Goal: Task Accomplishment & Management: Use online tool/utility

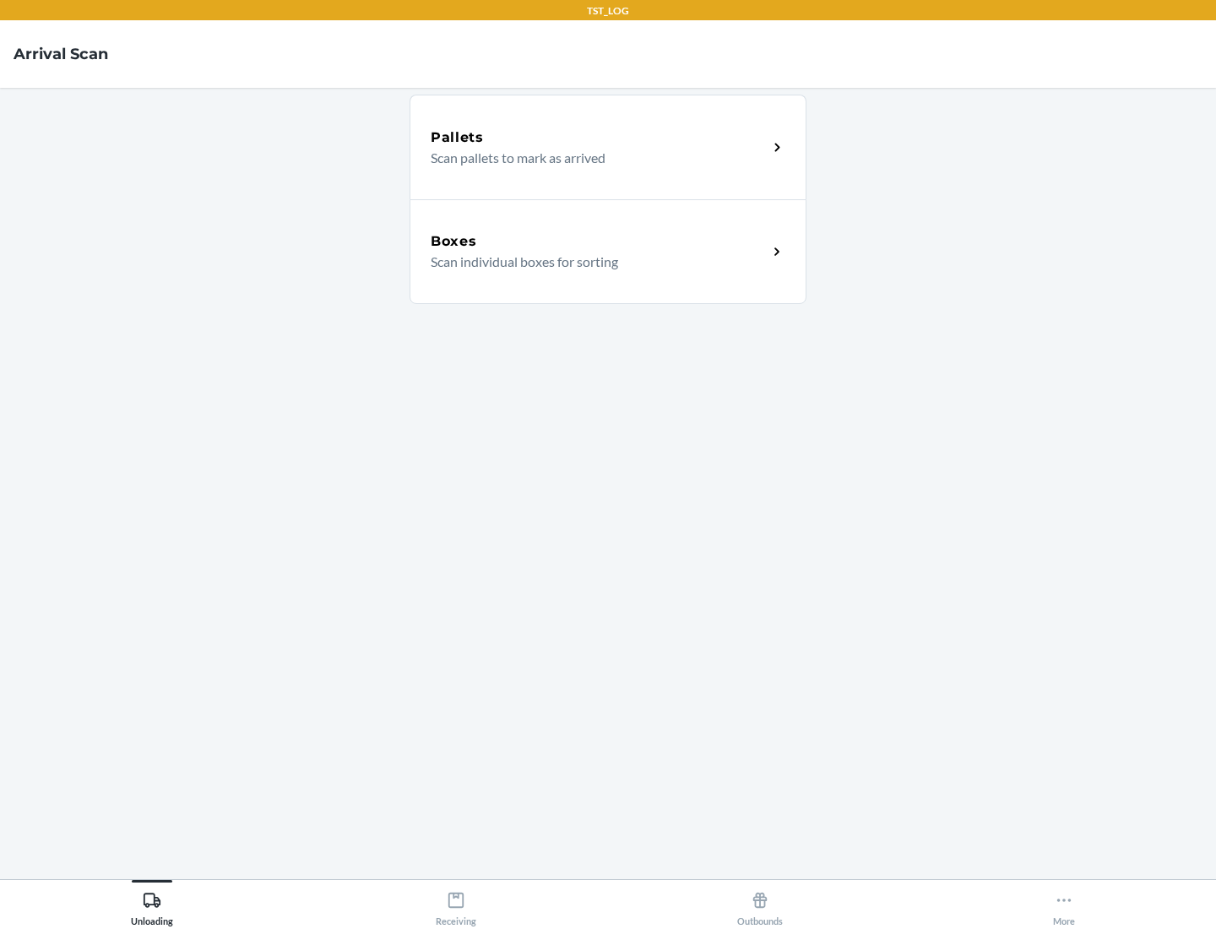
click at [599, 242] on div "Boxes" at bounding box center [599, 241] width 337 height 20
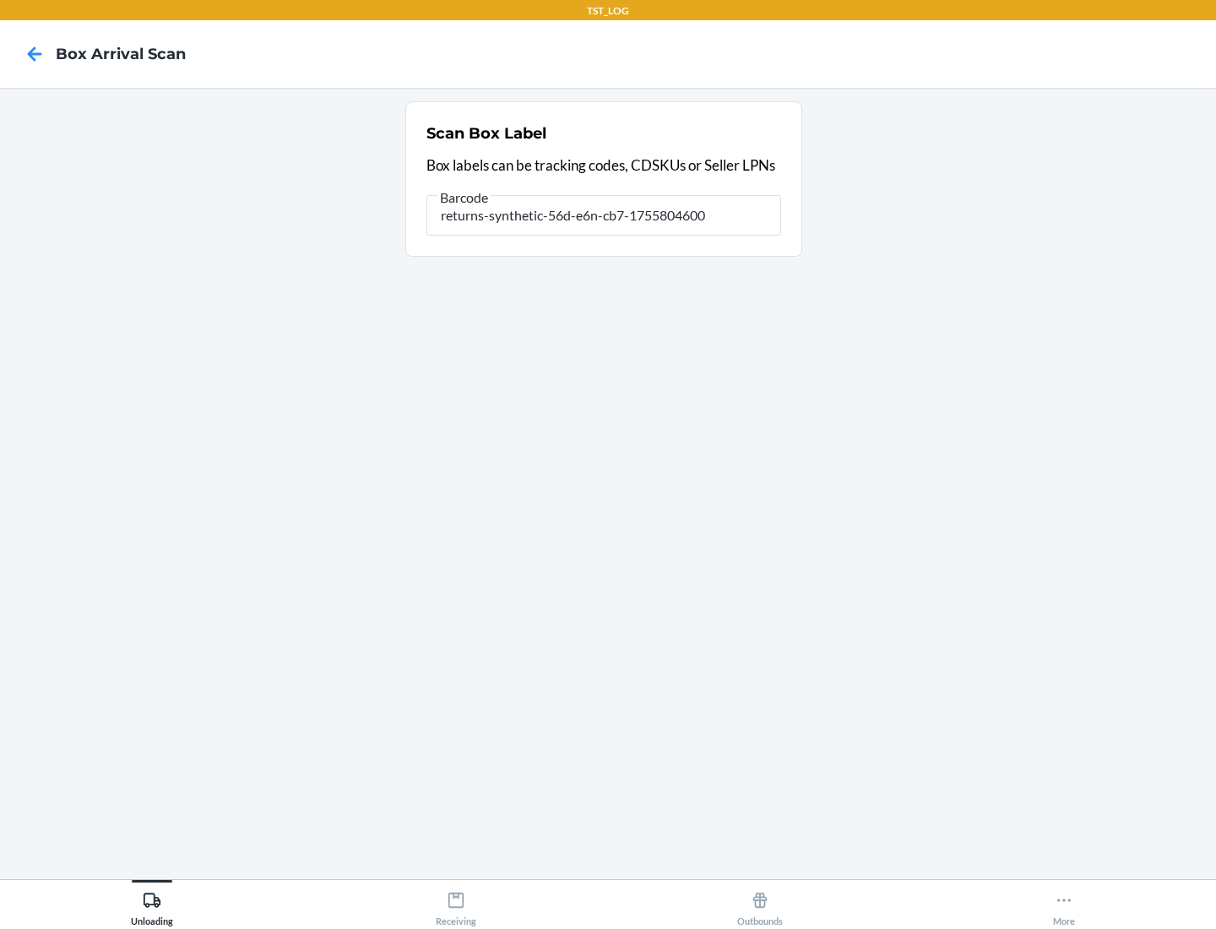
type input "returns-synthetic-56d-e6n-cb7-1755804600"
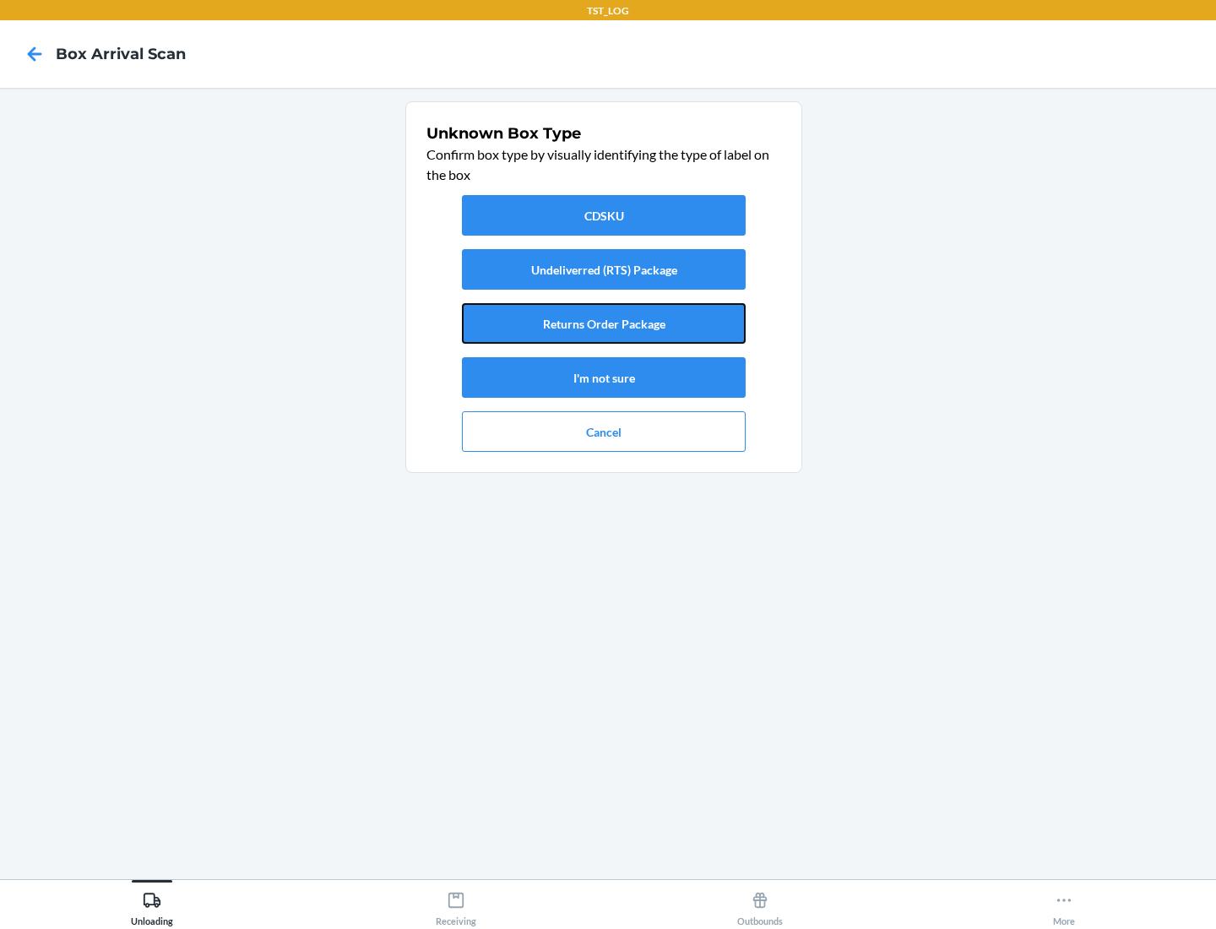
click at [604, 324] on button "Returns Order Package" at bounding box center [604, 323] width 284 height 41
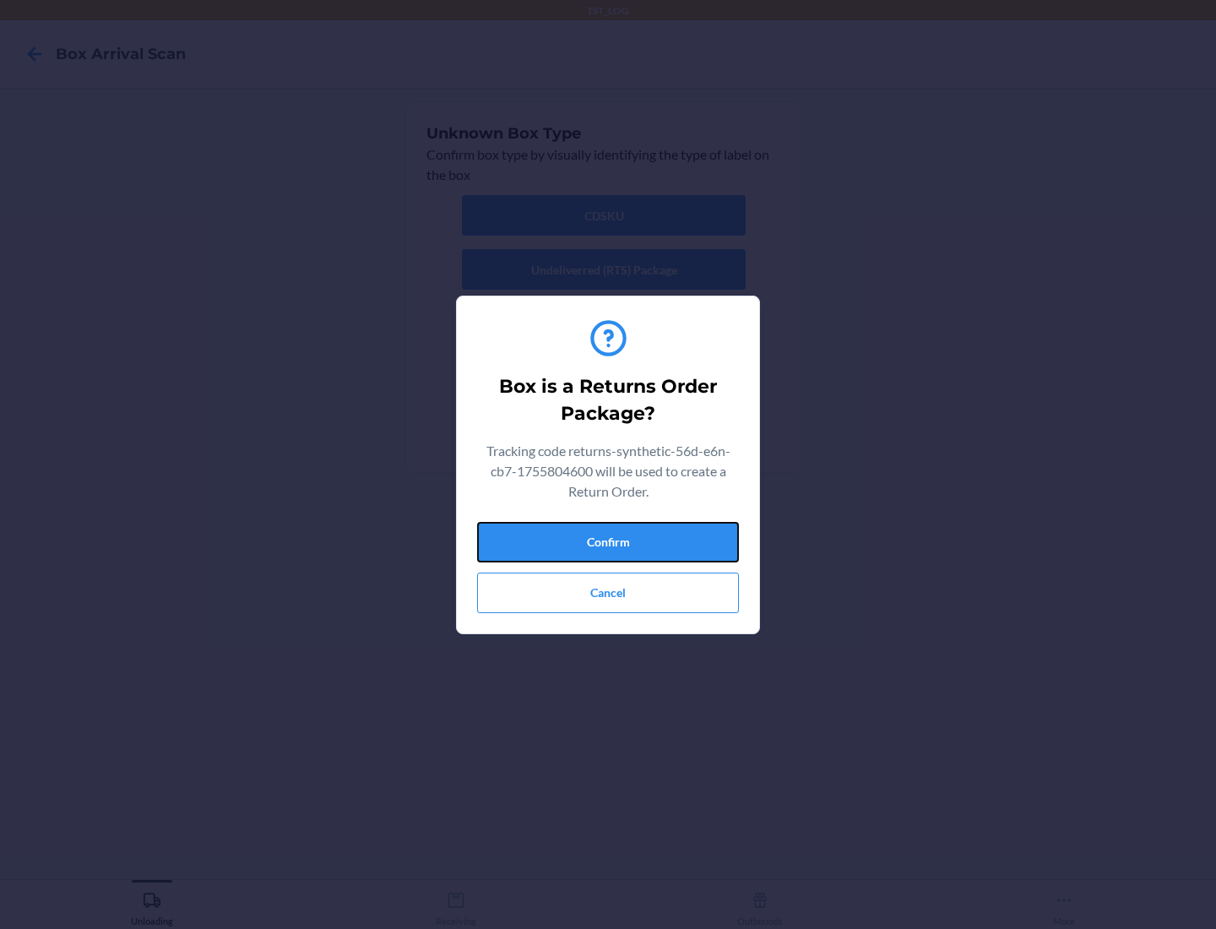
click at [608, 541] on button "Confirm" at bounding box center [608, 542] width 262 height 41
